Goal: Communication & Community: Answer question/provide support

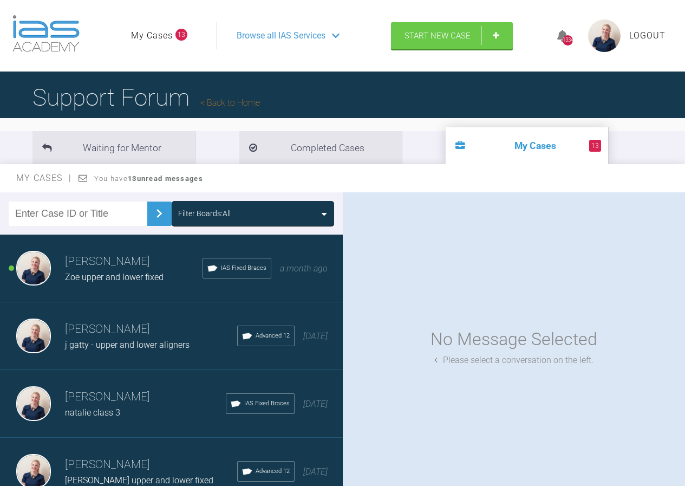
click at [252, 211] on div "Filter Boards: All" at bounding box center [252, 213] width 149 height 12
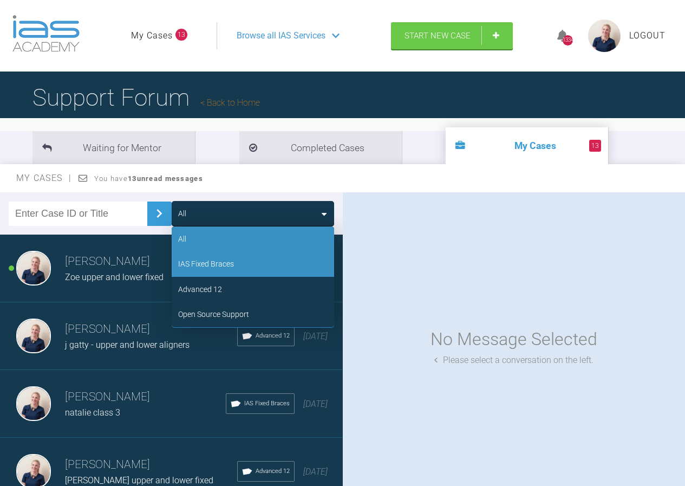
click at [240, 269] on div "IAS Fixed Braces" at bounding box center [253, 263] width 162 height 25
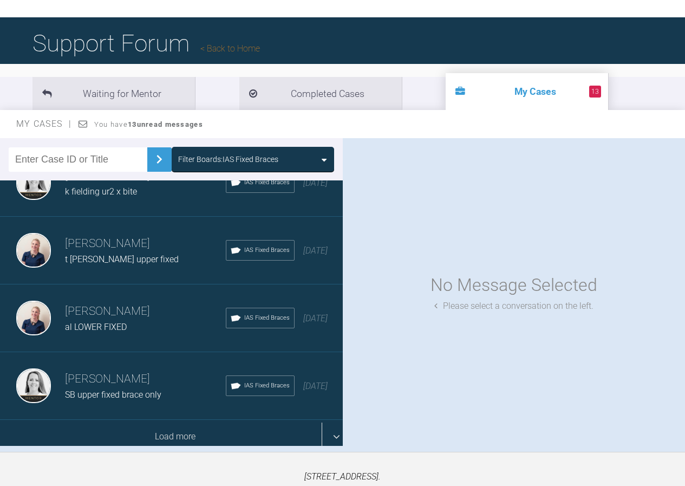
scroll to position [108, 0]
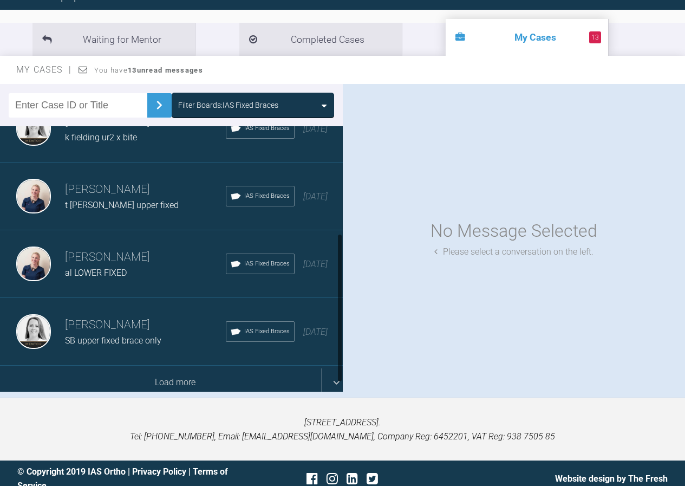
click at [182, 366] on div "Load more" at bounding box center [175, 383] width 351 height 34
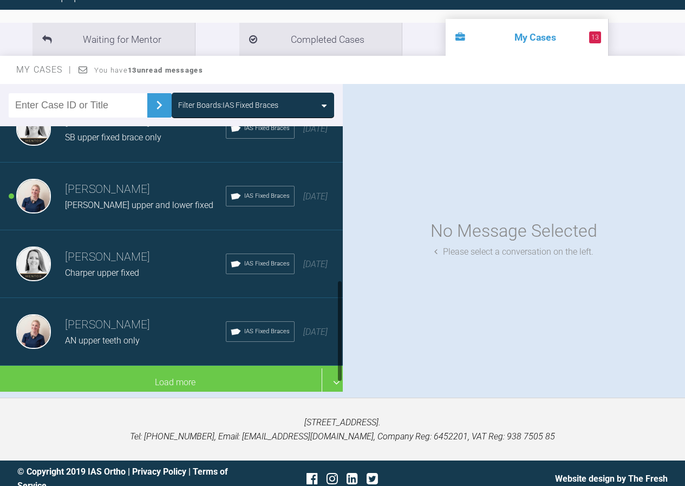
scroll to position [387, 0]
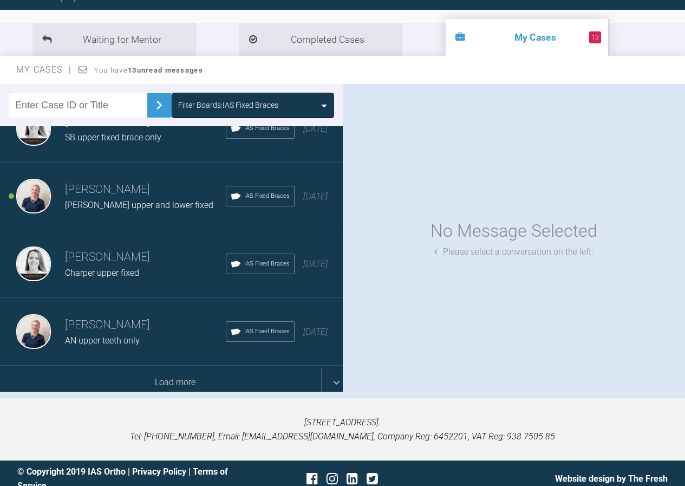
click at [157, 366] on div "Load more" at bounding box center [175, 383] width 351 height 34
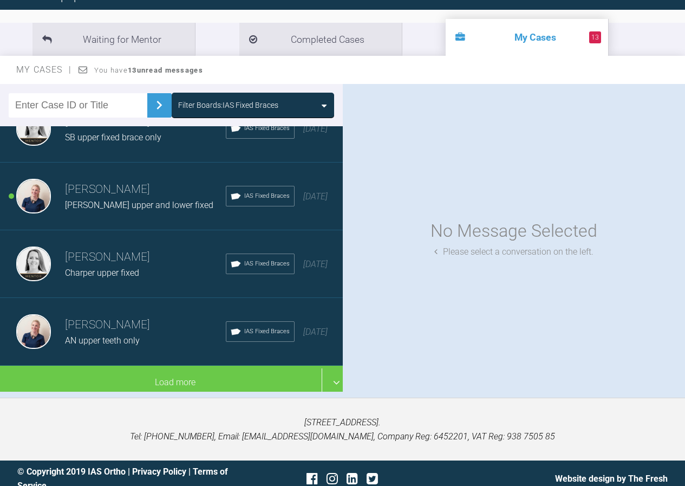
click at [253, 99] on div "Filter Boards: IAS Fixed Braces" at bounding box center [228, 105] width 100 height 12
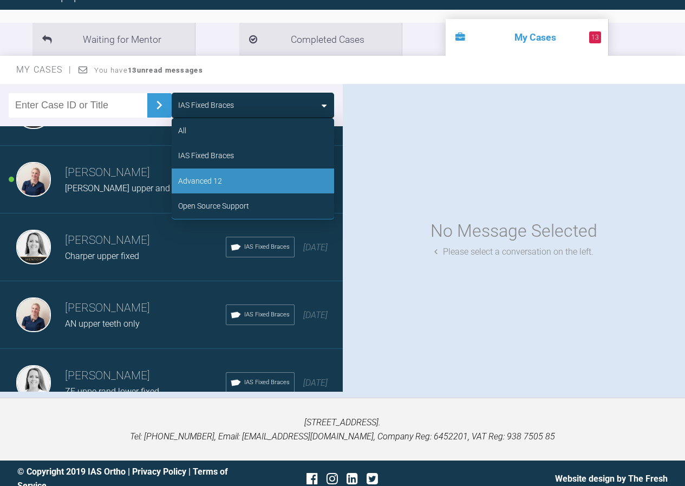
click at [223, 183] on div "Advanced 12" at bounding box center [253, 180] width 162 height 25
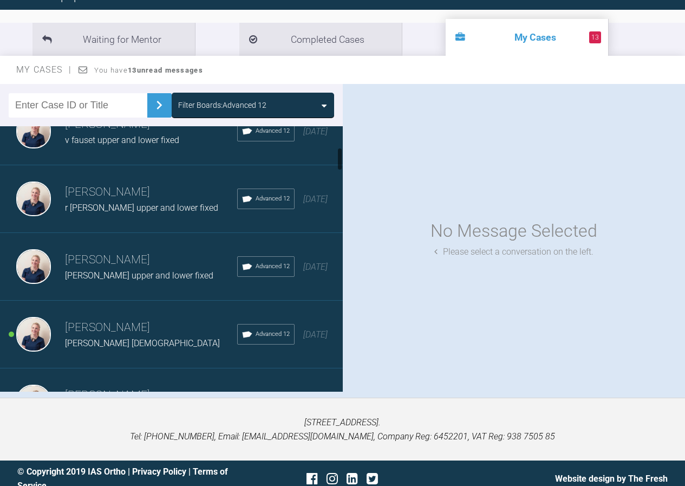
scroll to position [224, 0]
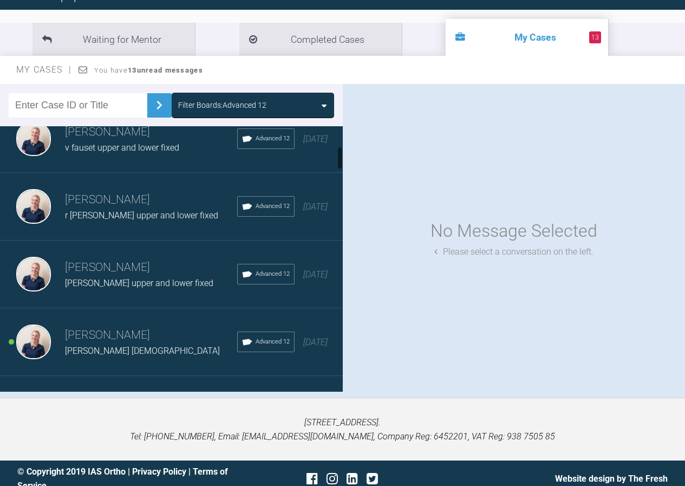
click at [160, 333] on h3 "[PERSON_NAME]" at bounding box center [151, 335] width 172 height 18
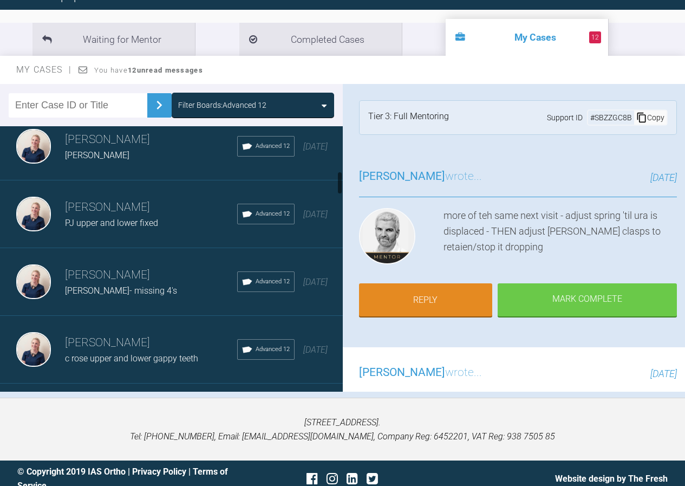
scroll to position [542, 0]
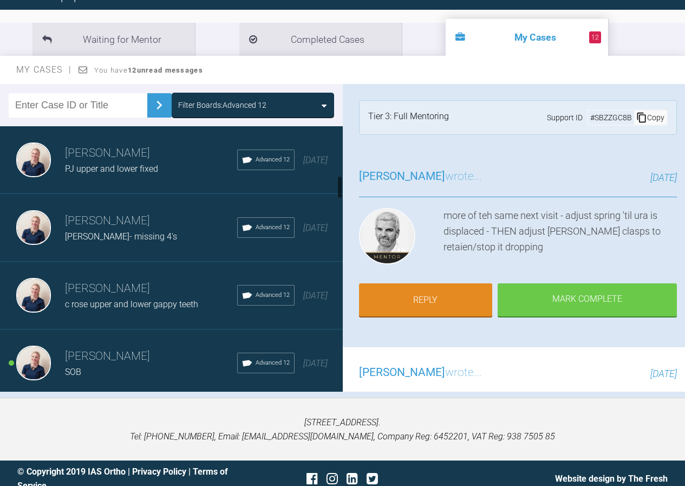
click at [101, 235] on span "[PERSON_NAME]- missing 4's" at bounding box center [121, 236] width 112 height 10
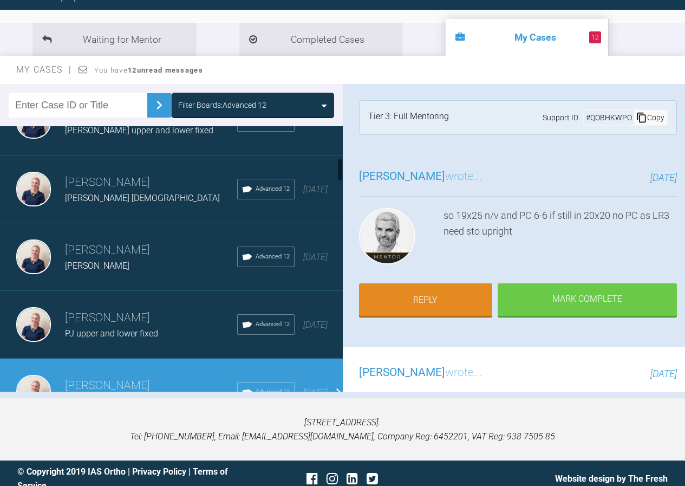
scroll to position [325, 0]
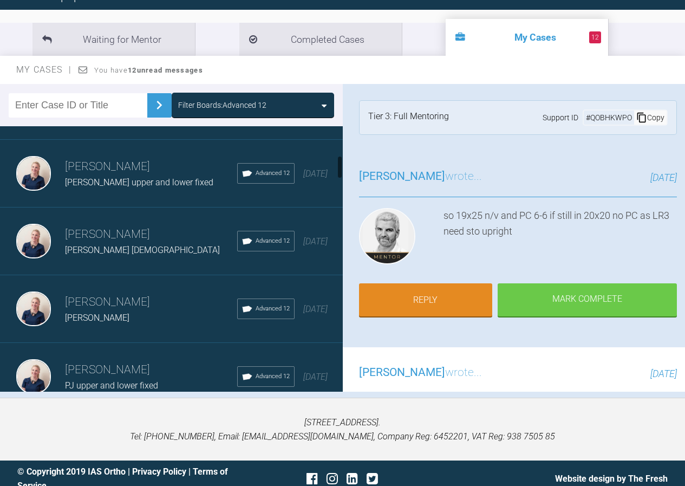
click at [110, 244] on div "[PERSON_NAME] [DEMOGRAPHIC_DATA]" at bounding box center [151, 250] width 172 height 14
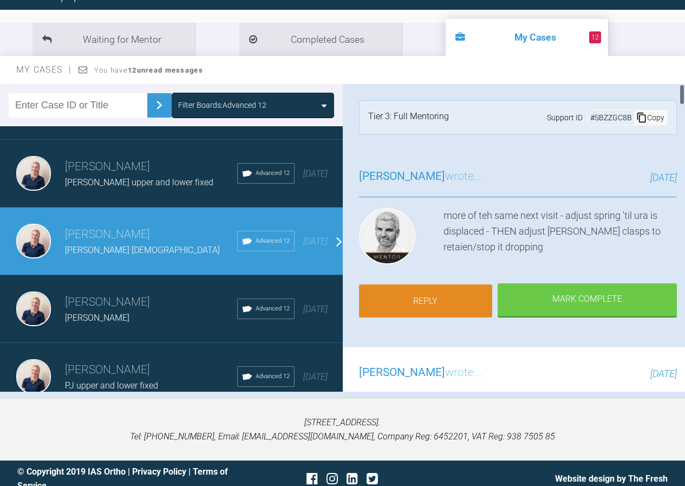
click at [448, 292] on link "Reply" at bounding box center [426, 301] width 134 height 34
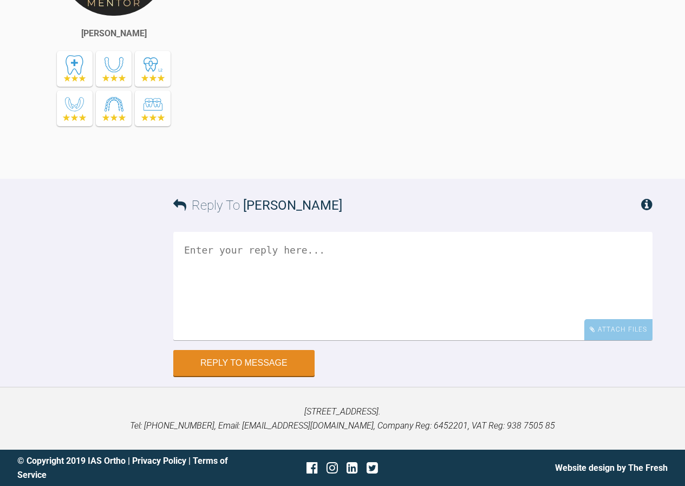
scroll to position [5928, 0]
click at [614, 328] on div "Attach Files" at bounding box center [618, 329] width 68 height 21
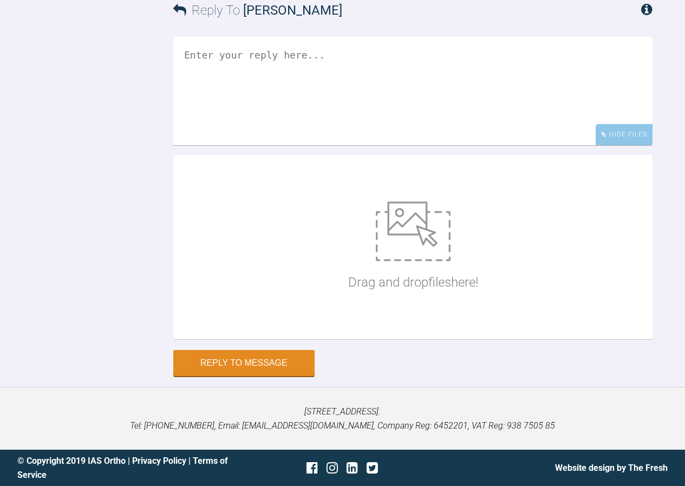
scroll to position [6123, 0]
click at [407, 242] on img at bounding box center [413, 231] width 75 height 60
type input "C:\fakepath\mpatterson10.jpg"
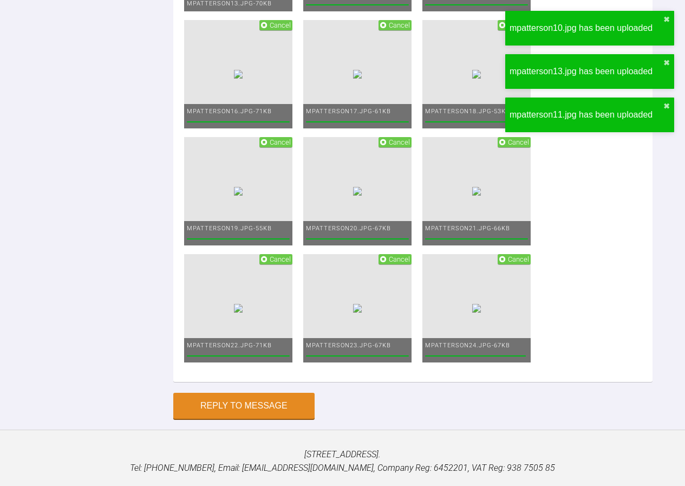
scroll to position [6069, 0]
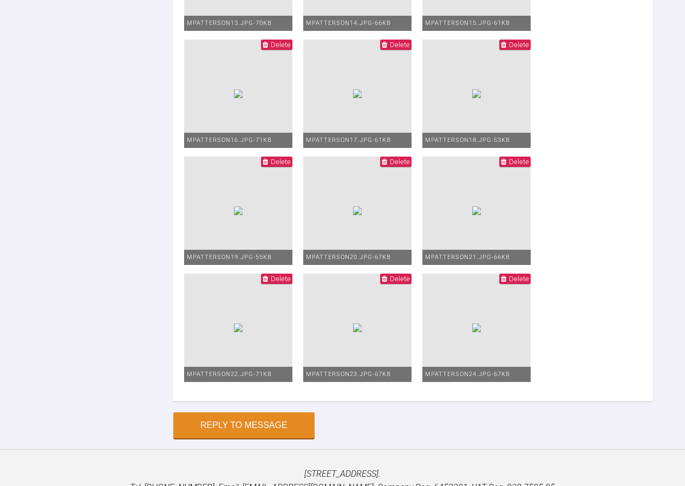
drag, startPoint x: 243, startPoint y: 193, endPoint x: 250, endPoint y: 206, distance: 14.3
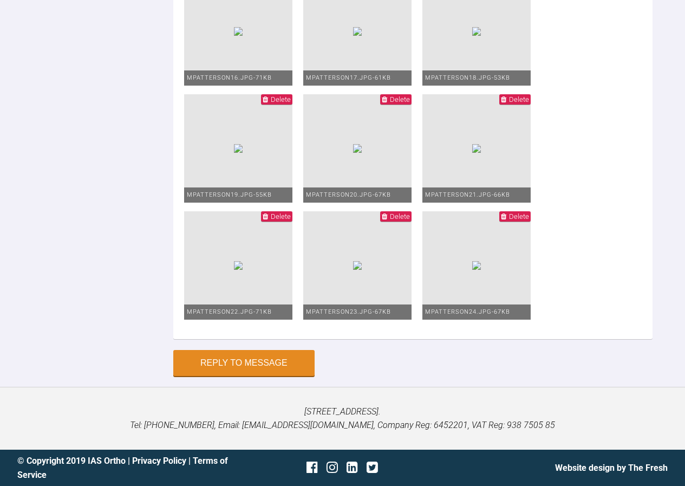
scroll to position [6827, 0]
type textarea "done a few adjustments ul1 is now over the bite pt is very happy i feel that no…"
click at [255, 377] on button "Reply to Message" at bounding box center [243, 364] width 141 height 26
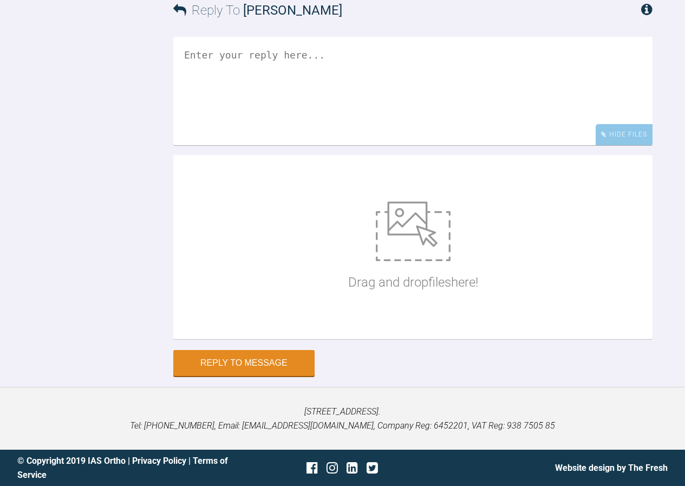
scroll to position [6224, 0]
